Goal: Task Accomplishment & Management: Manage account settings

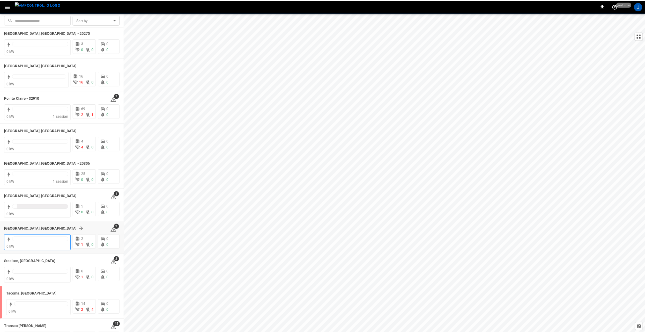
scroll to position [466, 0]
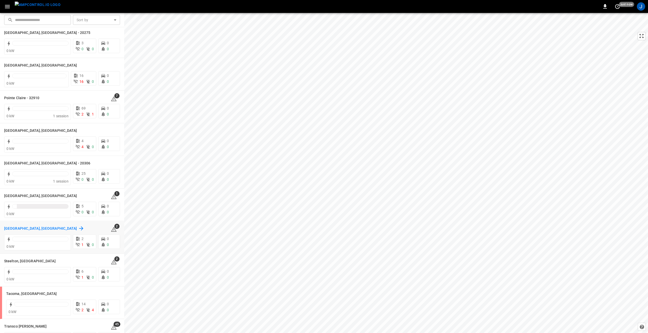
click at [22, 230] on h6 "Schaumburg, IL" at bounding box center [40, 229] width 73 height 6
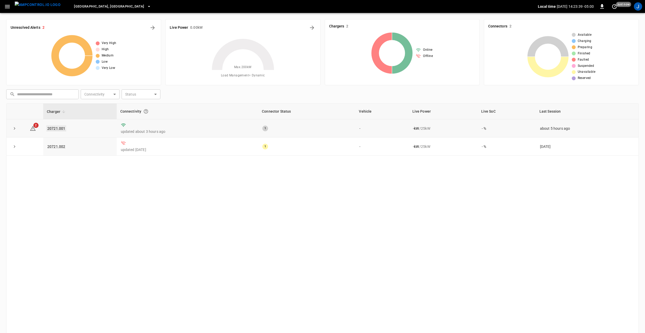
click at [53, 125] on link "20721.001" at bounding box center [56, 128] width 20 height 6
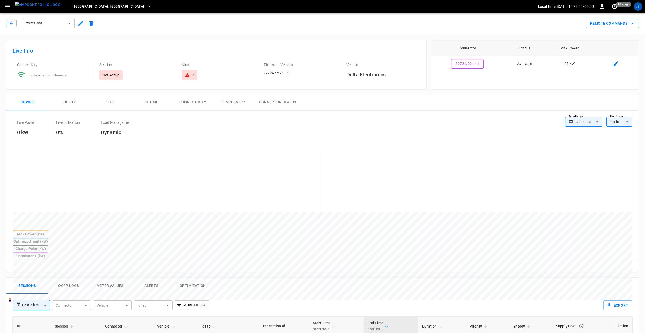
click at [81, 24] on icon "button" at bounding box center [80, 23] width 5 height 5
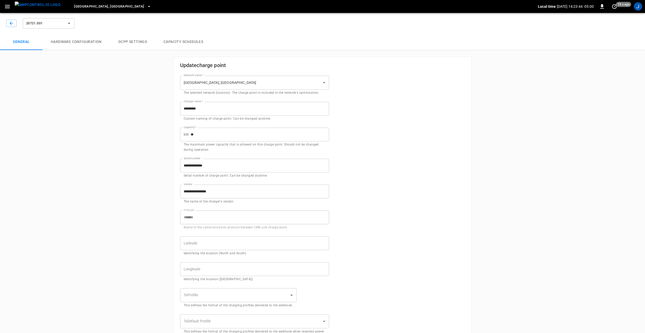
type input "**********"
click at [11, 21] on icon "button" at bounding box center [11, 23] width 5 height 5
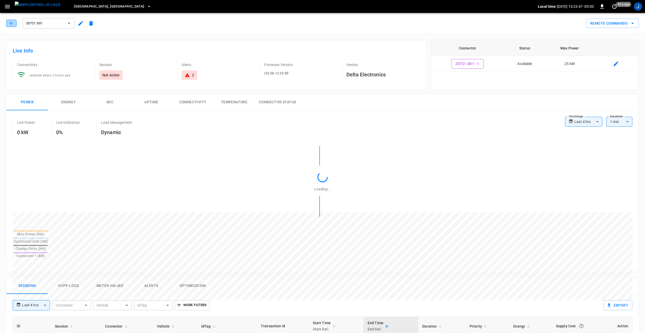
click at [11, 21] on icon "button" at bounding box center [11, 23] width 5 height 5
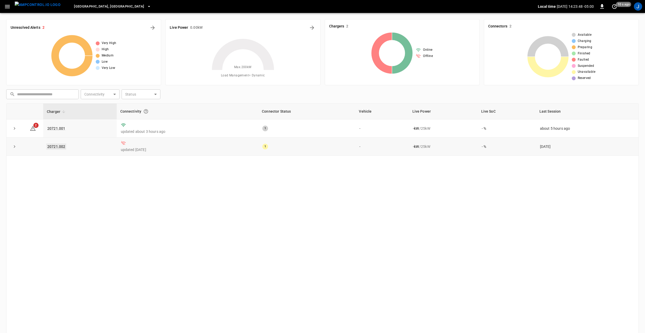
click at [59, 146] on link "20721.002" at bounding box center [56, 146] width 20 height 6
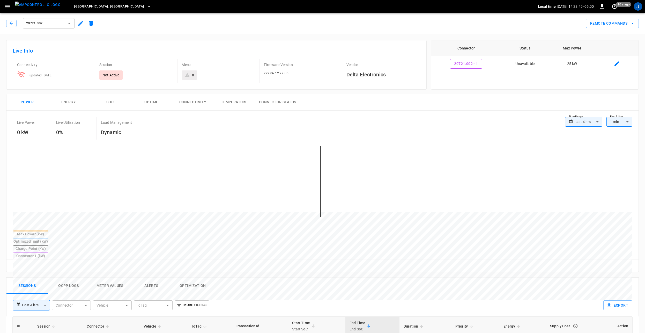
click at [78, 19] on button "button" at bounding box center [81, 23] width 10 height 9
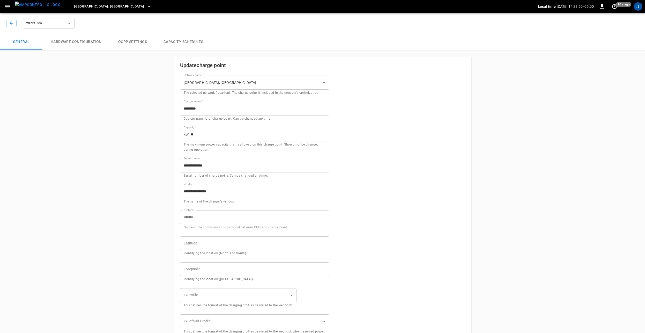
type input "**********"
click at [16, 23] on button "button" at bounding box center [11, 23] width 10 height 7
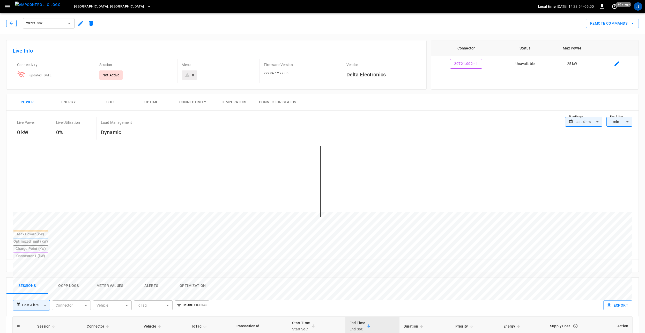
click at [15, 21] on button "button" at bounding box center [11, 23] width 10 height 7
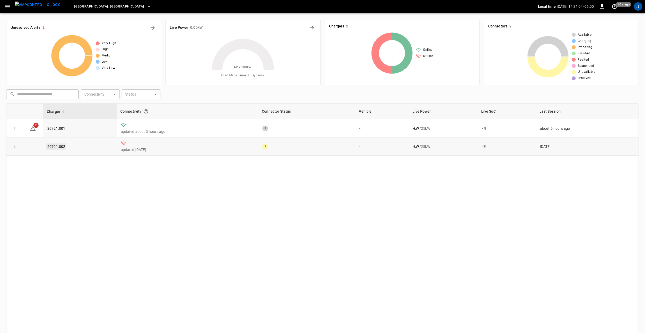
click at [59, 146] on link "20721.002" at bounding box center [56, 146] width 20 height 6
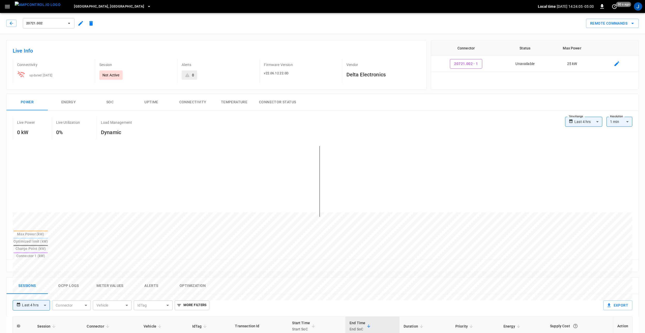
click at [80, 21] on icon "button" at bounding box center [81, 23] width 6 height 6
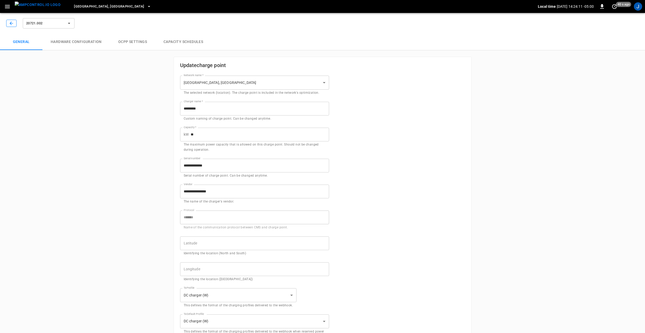
click at [7, 24] on button "button" at bounding box center [11, 23] width 10 height 7
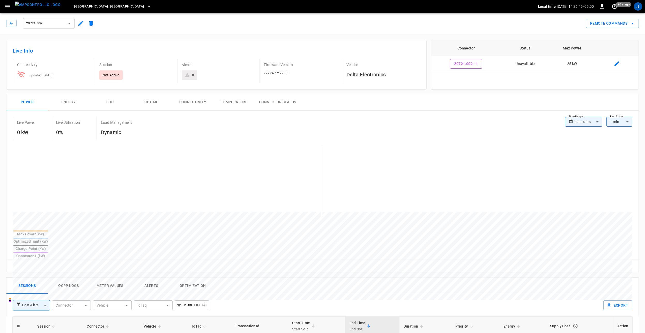
click at [145, 44] on div "Live Info Connectivity updated 16 days ago Session Not Active Alerts 0 Firmware…" at bounding box center [216, 64] width 420 height 49
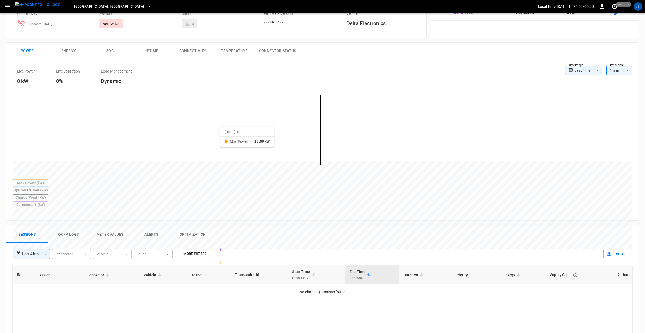
scroll to position [78, 0]
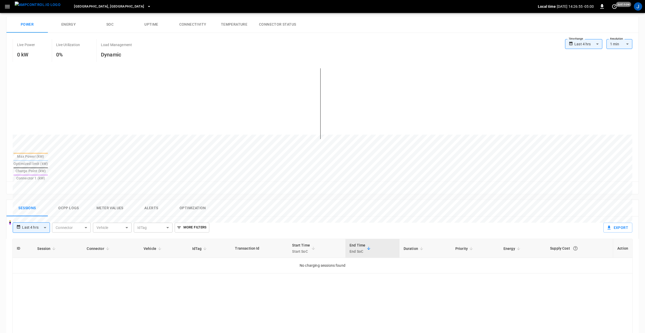
click at [73, 200] on button "Ocpp logs" at bounding box center [68, 208] width 41 height 17
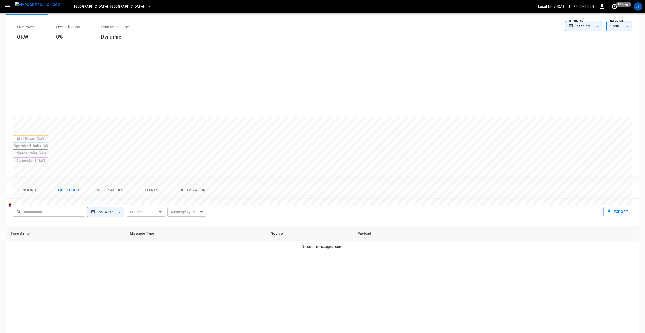
scroll to position [129, 0]
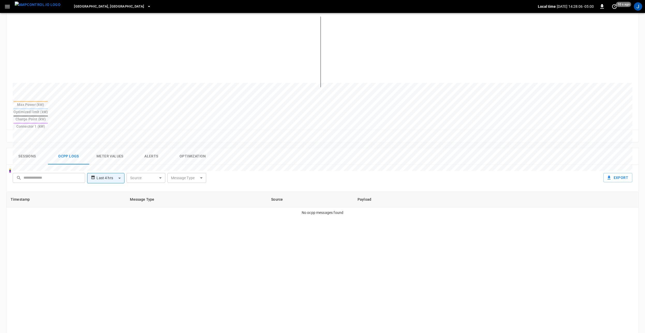
click at [108, 162] on body "**********" at bounding box center [322, 158] width 645 height 574
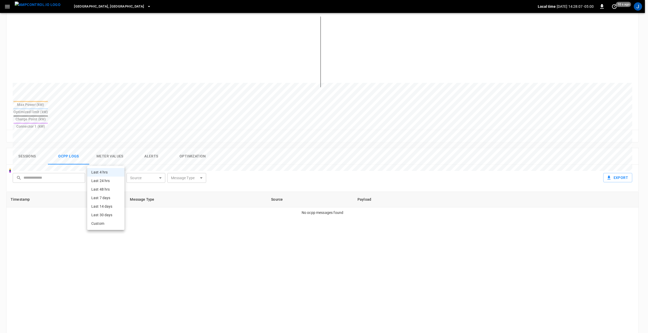
click at [110, 217] on li "Last 30 days" at bounding box center [105, 215] width 37 height 9
type input "**********"
type input "**"
type input "**********"
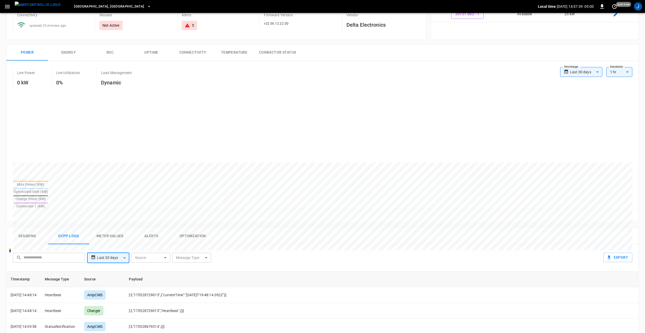
scroll to position [0, 0]
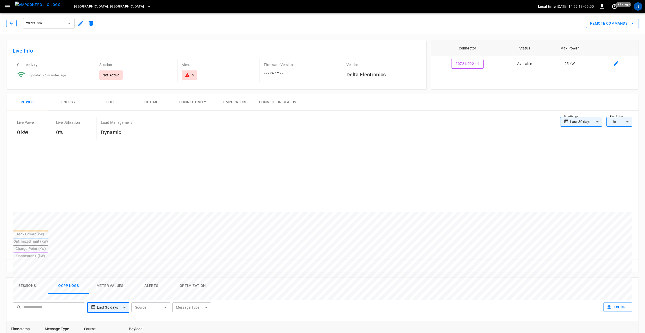
click at [10, 25] on icon "button" at bounding box center [11, 23] width 5 height 5
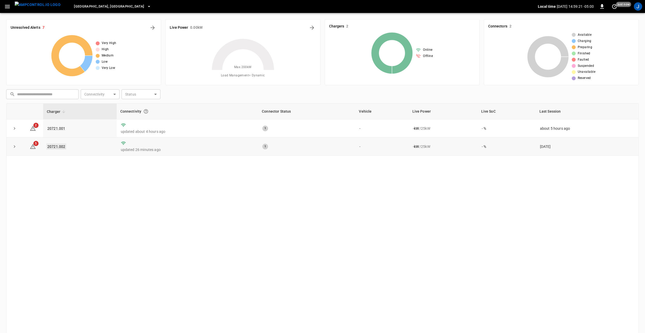
click at [52, 147] on link "20721.002" at bounding box center [56, 146] width 20 height 6
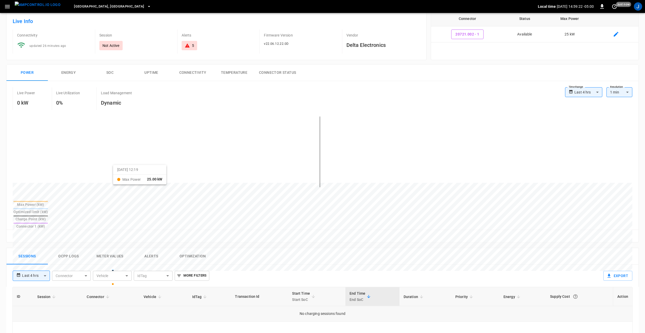
scroll to position [129, 0]
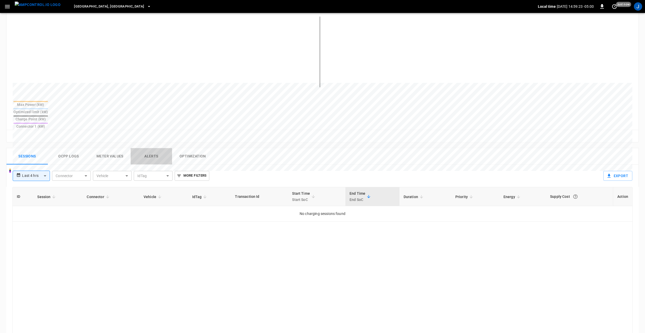
click at [148, 148] on button "Alerts" at bounding box center [151, 156] width 41 height 17
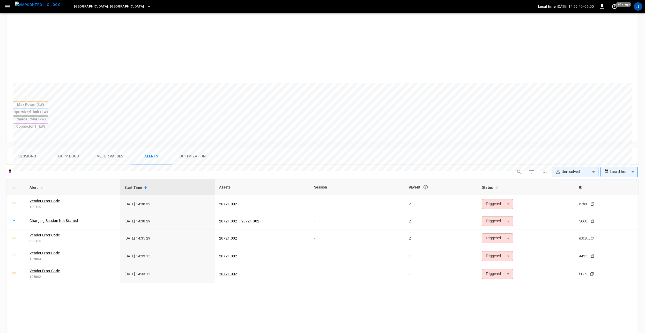
click at [69, 148] on button "Ocpp logs" at bounding box center [68, 156] width 41 height 17
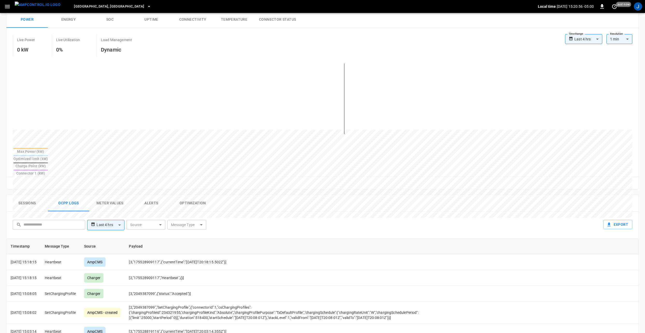
scroll to position [0, 0]
